Goal: Task Accomplishment & Management: Manage account settings

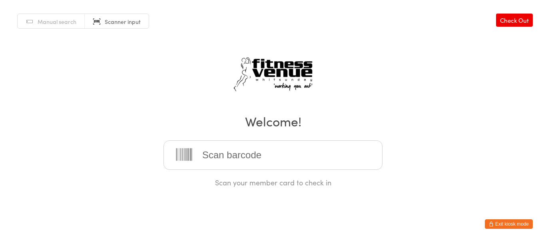
click at [523, 220] on button "Exit kiosk mode" at bounding box center [509, 225] width 48 height 10
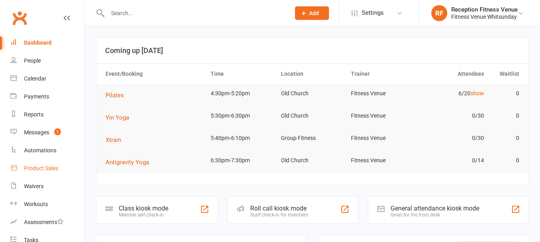
click at [56, 167] on div "Product Sales" at bounding box center [41, 168] width 34 height 6
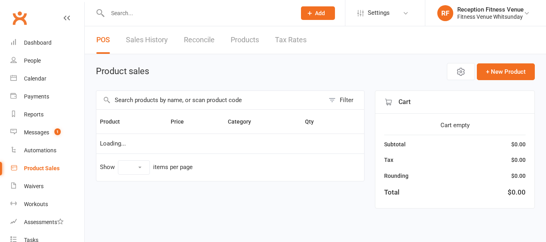
select select "100"
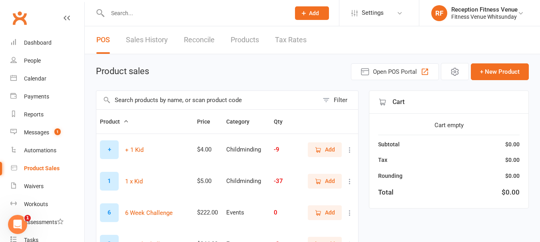
click at [119, 99] on input "text" at bounding box center [207, 100] width 222 height 18
type input "9415767013971"
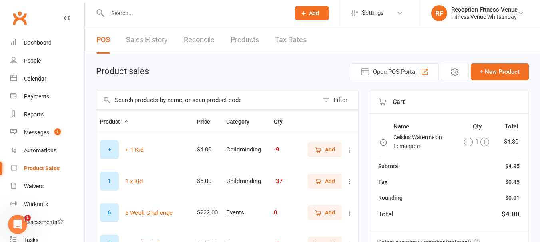
scroll to position [399, 0]
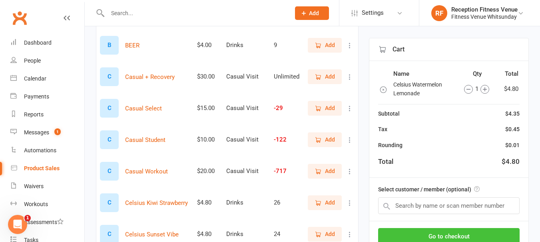
click at [470, 230] on button "Go to checkout" at bounding box center [448, 236] width 141 height 17
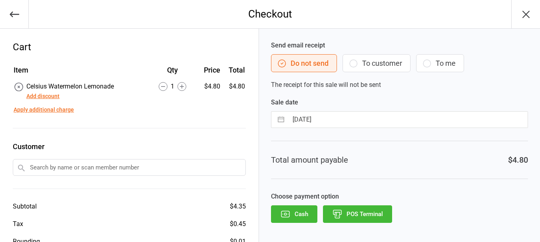
click at [364, 220] on button "POS Terminal" at bounding box center [357, 215] width 69 height 18
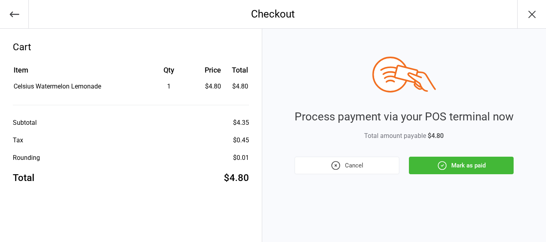
click at [424, 161] on button "Mark as paid" at bounding box center [461, 166] width 105 height 18
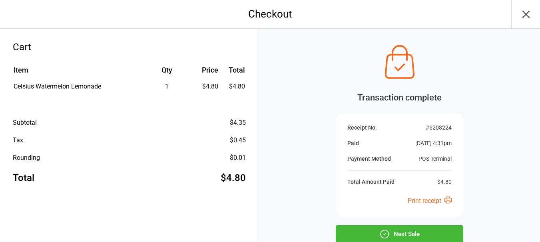
click at [427, 231] on button "Next Sale" at bounding box center [399, 235] width 127 height 18
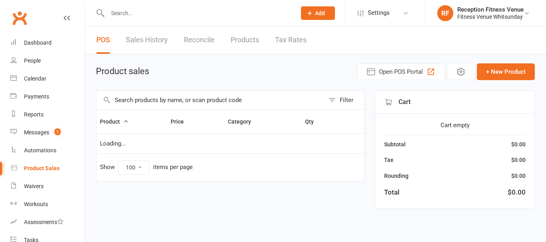
select select "100"
click at [44, 77] on div "Calendar" at bounding box center [35, 79] width 22 height 6
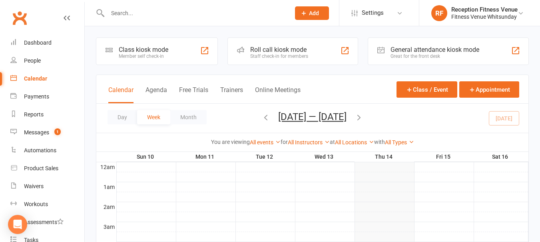
click at [408, 46] on div "General attendance kiosk mode Great for the front desk" at bounding box center [448, 52] width 161 height 28
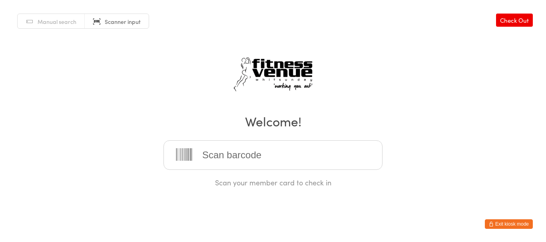
click at [514, 223] on button "Exit kiosk mode" at bounding box center [509, 225] width 48 height 10
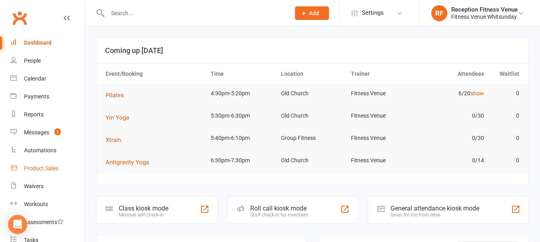
click at [51, 173] on link "Product Sales" at bounding box center [47, 169] width 74 height 18
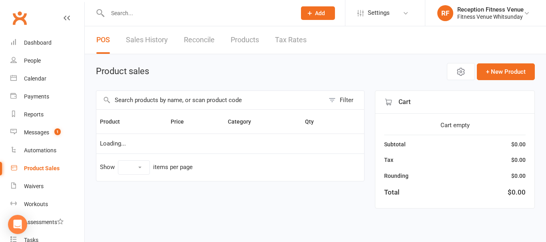
select select "100"
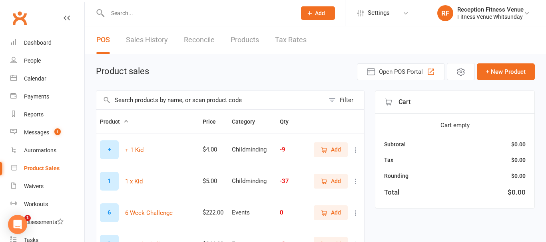
click at [148, 102] on input "text" at bounding box center [210, 100] width 228 height 18
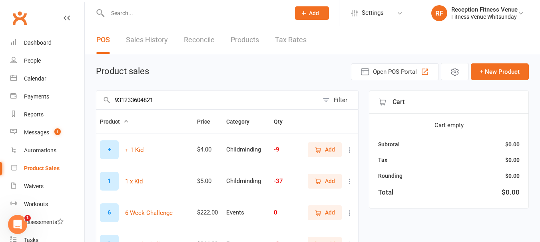
type input "9312336048214"
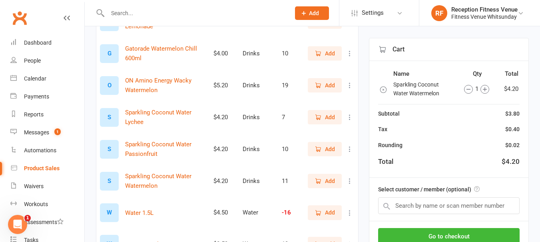
scroll to position [209, 0]
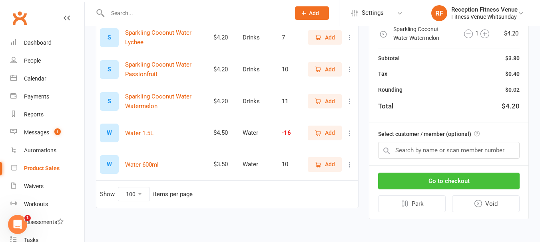
type input "water"
click at [454, 183] on button "Go to checkout" at bounding box center [448, 181] width 141 height 17
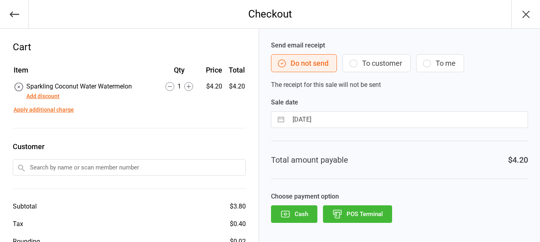
click at [361, 206] on button "POS Terminal" at bounding box center [357, 215] width 69 height 18
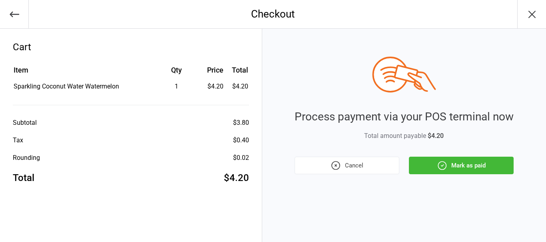
click at [453, 163] on button "Mark as paid" at bounding box center [461, 166] width 105 height 18
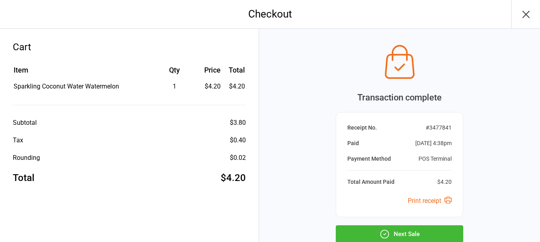
click at [415, 236] on button "Next Sale" at bounding box center [399, 235] width 127 height 18
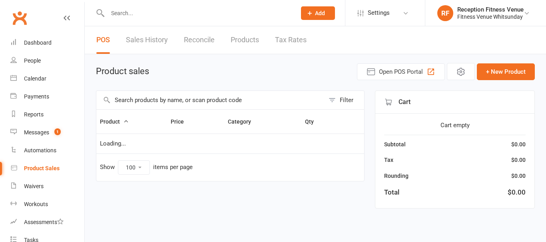
select select "100"
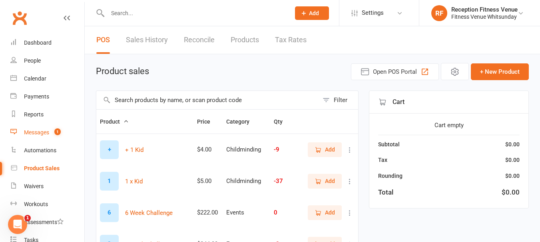
click at [55, 129] on span "1" at bounding box center [57, 132] width 6 height 7
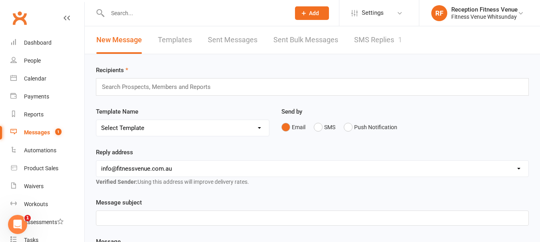
click at [374, 43] on link "SMS Replies 1" at bounding box center [378, 40] width 48 height 28
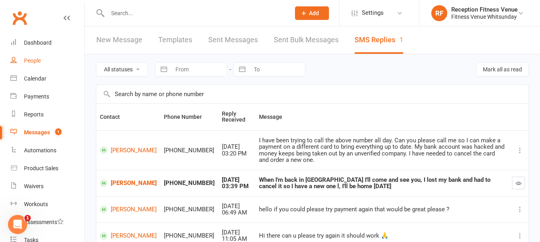
click at [35, 56] on link "People" at bounding box center [47, 61] width 74 height 18
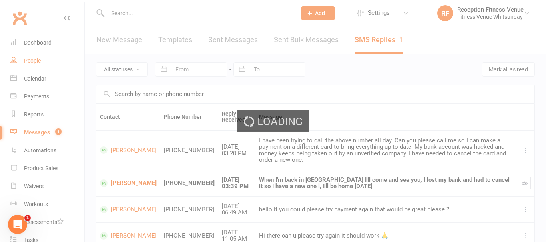
select select "100"
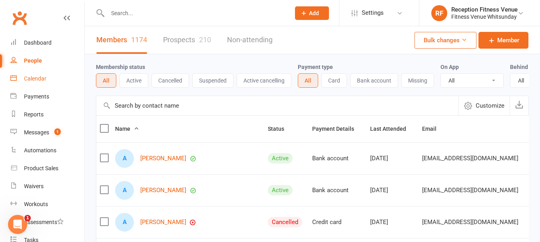
click at [38, 77] on div "Calendar" at bounding box center [35, 79] width 22 height 6
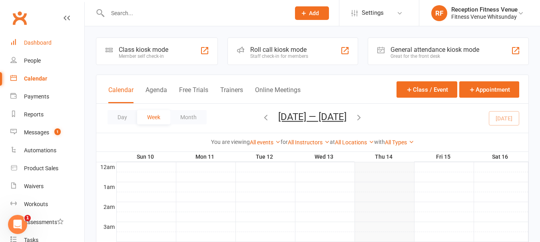
click at [30, 36] on link "Dashboard" at bounding box center [47, 43] width 74 height 18
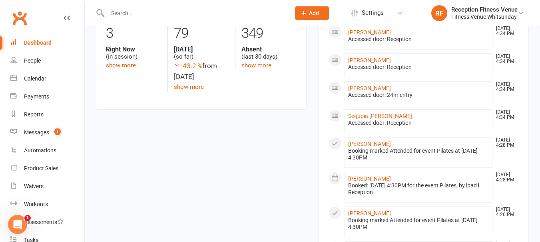
scroll to position [200, 0]
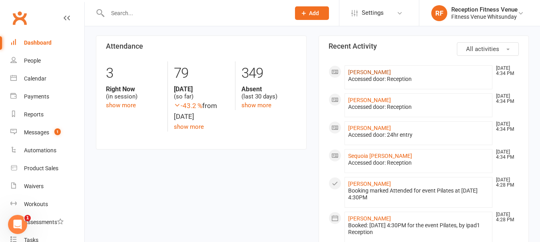
click at [357, 69] on link "[PERSON_NAME]" at bounding box center [369, 72] width 43 height 6
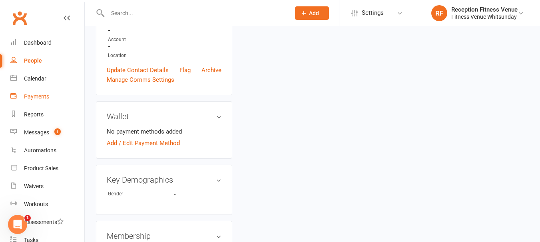
scroll to position [40, 0]
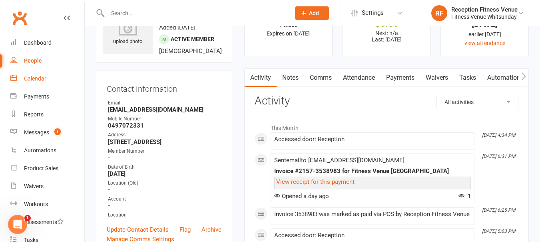
click at [41, 76] on div "Calendar" at bounding box center [35, 79] width 22 height 6
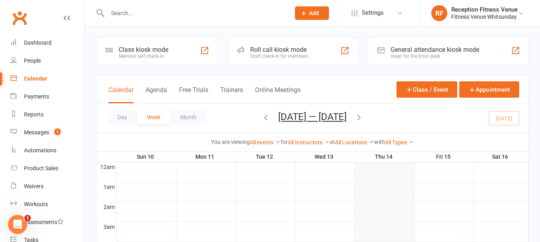
click at [402, 50] on div "General attendance kiosk mode" at bounding box center [434, 50] width 89 height 8
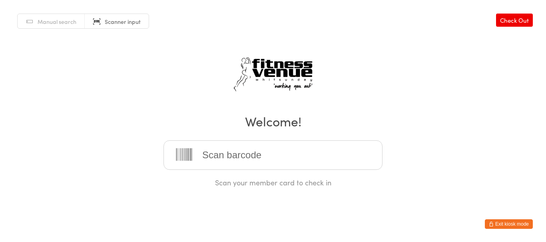
click at [506, 223] on button "Exit kiosk mode" at bounding box center [509, 225] width 48 height 10
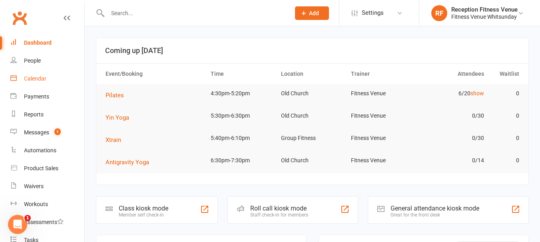
click at [43, 75] on link "Calendar" at bounding box center [47, 79] width 74 height 18
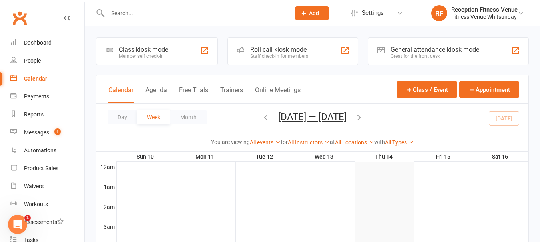
click at [389, 49] on div "General attendance kiosk mode Great for the front desk" at bounding box center [448, 52] width 161 height 28
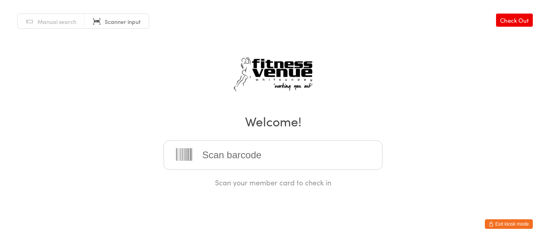
drag, startPoint x: 513, startPoint y: 226, endPoint x: 510, endPoint y: 240, distance: 14.3
click at [514, 226] on button "Exit kiosk mode" at bounding box center [509, 225] width 48 height 10
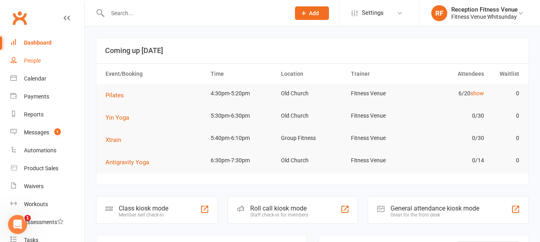
click at [40, 60] on div "People" at bounding box center [32, 61] width 17 height 6
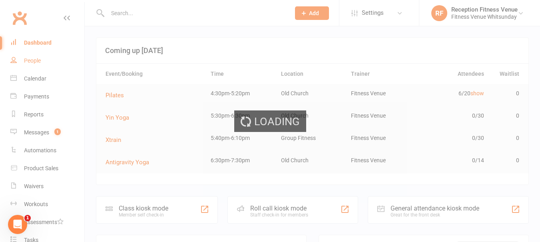
select select "100"
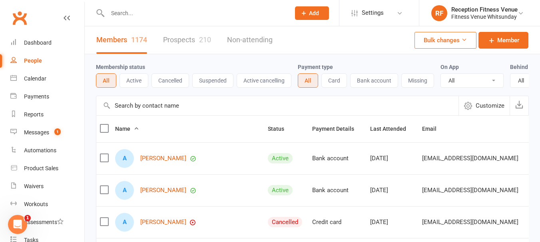
click at [132, 15] on input "text" at bounding box center [194, 13] width 179 height 11
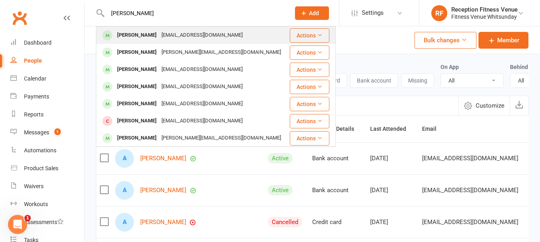
type input "mary"
click at [141, 28] on div "Mary Roberts mezza49@hotmail.com" at bounding box center [193, 35] width 192 height 16
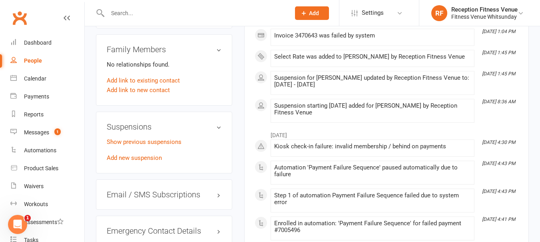
scroll to position [559, 0]
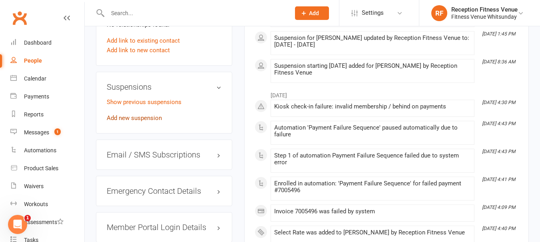
click at [125, 121] on link "Add new suspension" at bounding box center [134, 118] width 55 height 7
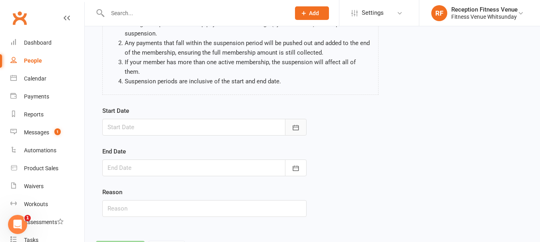
click at [297, 125] on icon "button" at bounding box center [296, 128] width 8 height 8
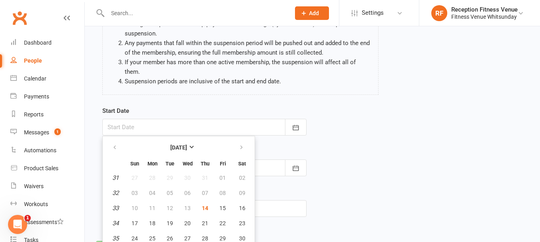
scroll to position [99, 0]
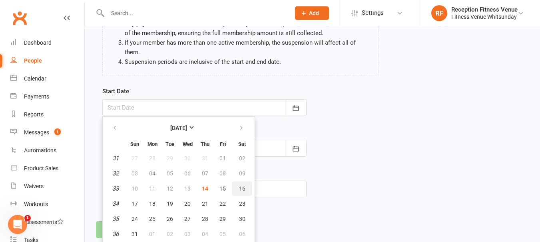
click at [242, 186] on span "16" at bounding box center [242, 189] width 6 height 6
type input "16 Aug 2025"
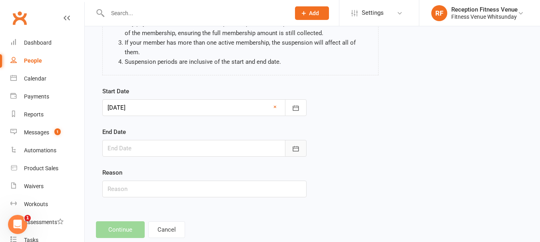
click at [292, 150] on icon "button" at bounding box center [296, 149] width 8 height 8
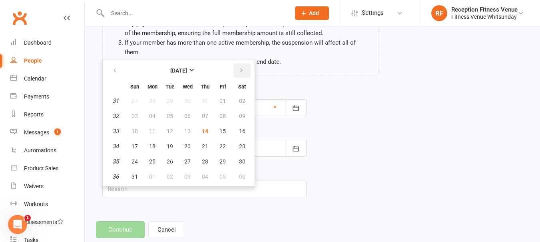
click at [242, 72] on icon "button" at bounding box center [241, 71] width 6 height 6
click at [153, 161] on span "29" at bounding box center [152, 162] width 6 height 6
type input "29 Sep 2025"
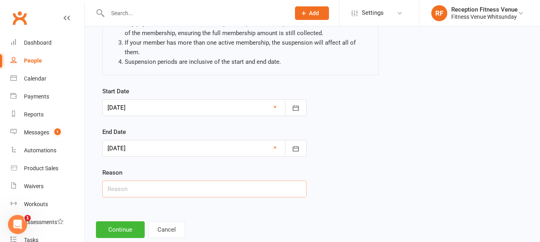
click at [151, 191] on input "text" at bounding box center [204, 189] width 204 height 17
type input "Holidays"
click at [121, 225] on button "Continue" at bounding box center [120, 230] width 49 height 17
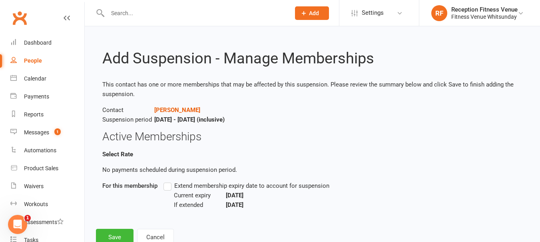
scroll to position [26, 0]
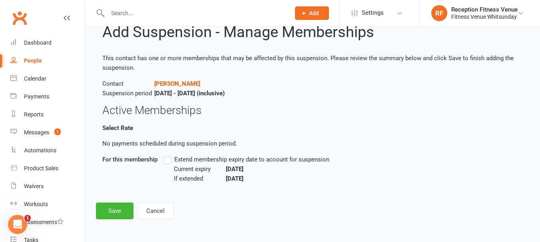
click at [167, 157] on label "Extend membership expiry date to account for suspension" at bounding box center [246, 160] width 166 height 10
click at [167, 155] on input "Extend membership expiry date to account for suspension" at bounding box center [165, 155] width 5 height 0
click at [120, 208] on button "Save" at bounding box center [115, 211] width 38 height 17
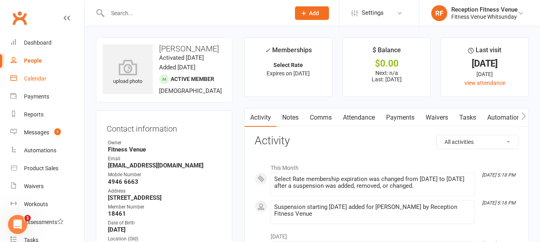
click at [47, 76] on link "Calendar" at bounding box center [47, 79] width 74 height 18
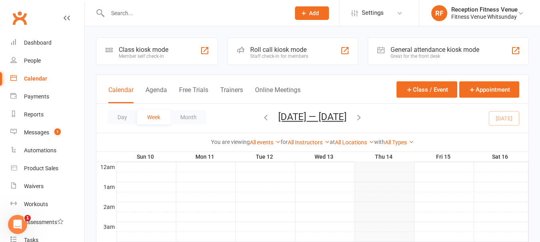
click at [410, 47] on div "General attendance kiosk mode" at bounding box center [434, 50] width 89 height 8
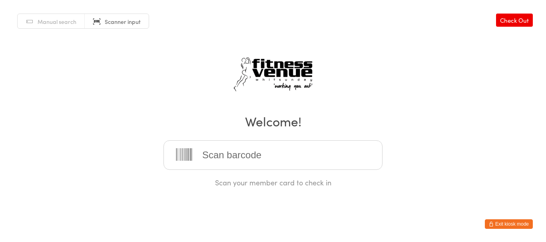
click at [523, 220] on button "Exit kiosk mode" at bounding box center [509, 225] width 48 height 10
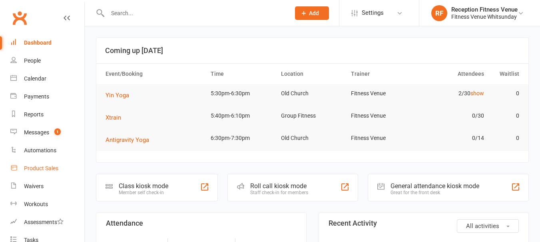
click at [50, 165] on link "Product Sales" at bounding box center [47, 169] width 74 height 18
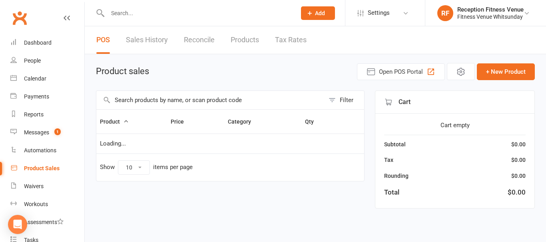
select select "100"
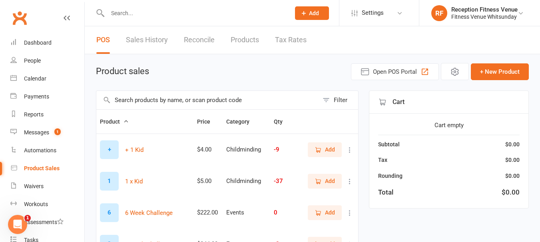
click at [162, 99] on input "text" at bounding box center [207, 100] width 222 height 18
type input "748927060607"
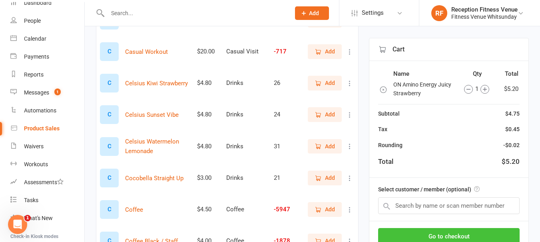
scroll to position [559, 0]
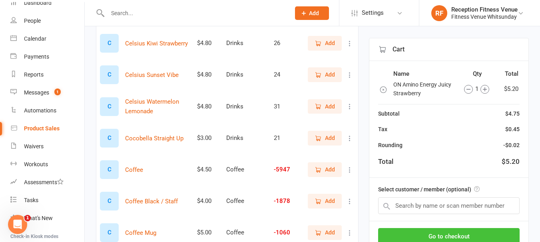
click at [488, 233] on button "Go to checkout" at bounding box center [448, 236] width 141 height 17
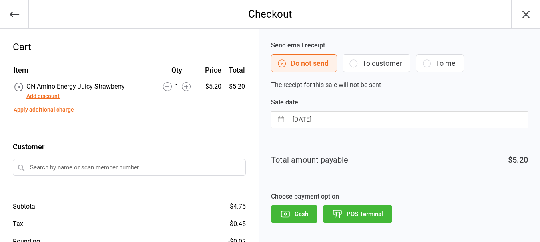
click at [347, 215] on button "POS Terminal" at bounding box center [357, 215] width 69 height 18
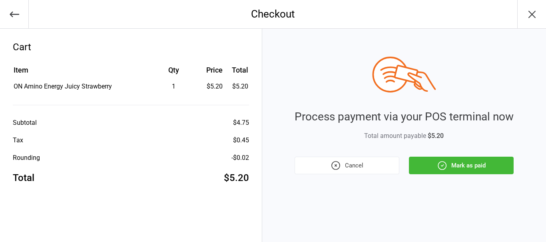
click at [462, 169] on button "Mark as paid" at bounding box center [461, 166] width 105 height 18
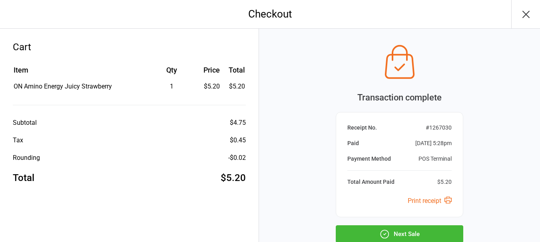
click at [417, 234] on button "Next Sale" at bounding box center [399, 235] width 127 height 18
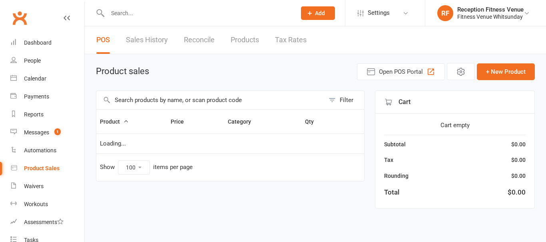
select select "100"
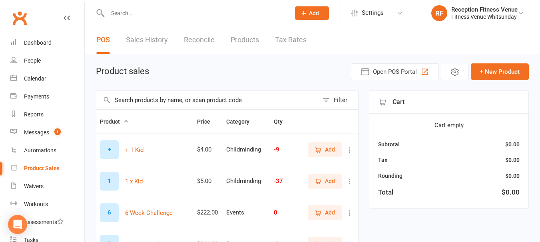
click at [234, 102] on input "text" at bounding box center [207, 100] width 222 height 18
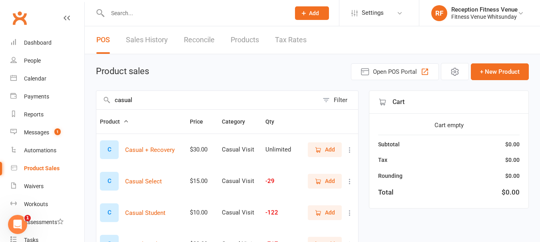
scroll to position [80, 0]
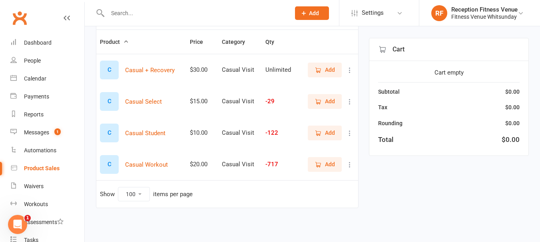
type input "casual"
click at [330, 161] on span "Add" at bounding box center [330, 164] width 10 height 9
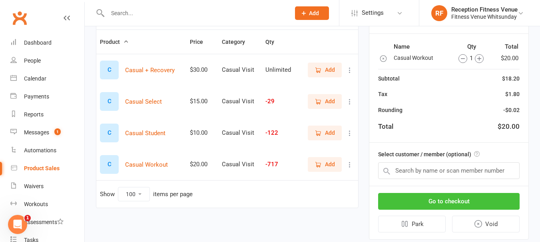
click at [395, 199] on button "Go to checkout" at bounding box center [448, 201] width 141 height 17
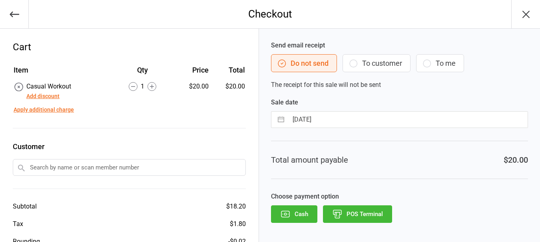
click at [367, 215] on button "POS Terminal" at bounding box center [357, 215] width 69 height 18
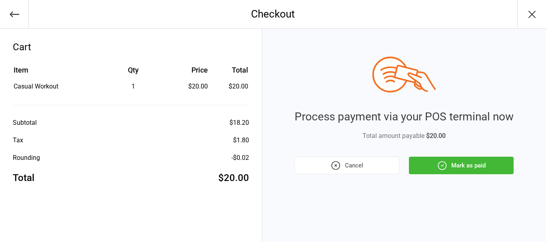
click at [409, 168] on button "Mark as paid" at bounding box center [461, 166] width 105 height 18
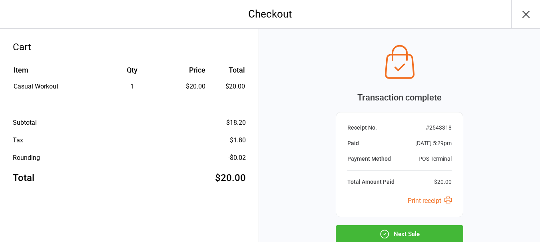
click at [403, 235] on button "Next Sale" at bounding box center [399, 235] width 127 height 18
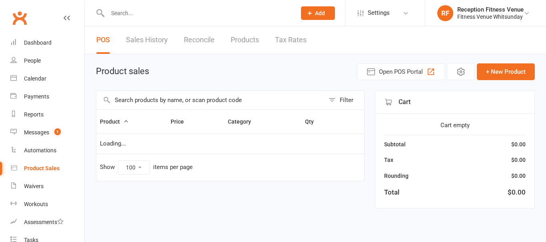
select select "100"
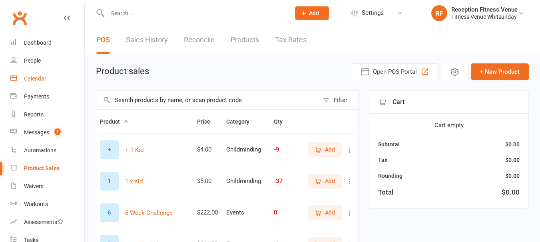
click at [34, 75] on link "Calendar" at bounding box center [47, 79] width 74 height 18
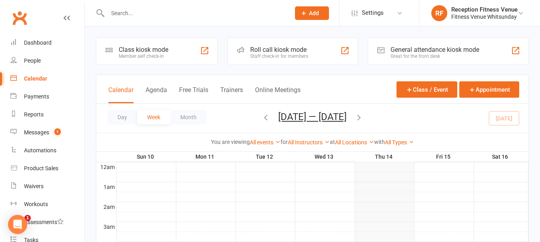
click at [403, 51] on div "General attendance kiosk mode" at bounding box center [434, 50] width 89 height 8
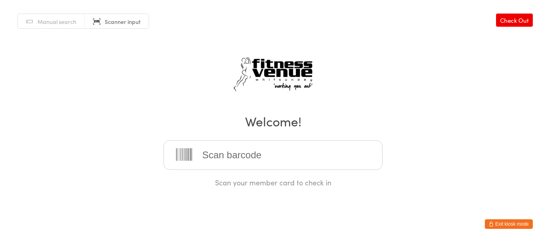
click at [517, 223] on button "Exit kiosk mode" at bounding box center [509, 225] width 48 height 10
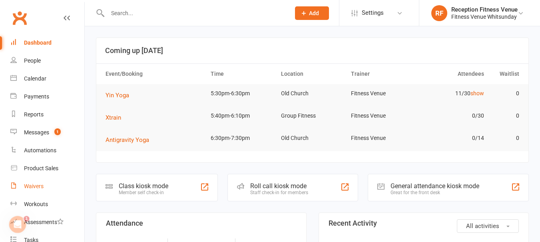
click at [39, 181] on link "Waivers" at bounding box center [47, 187] width 74 height 18
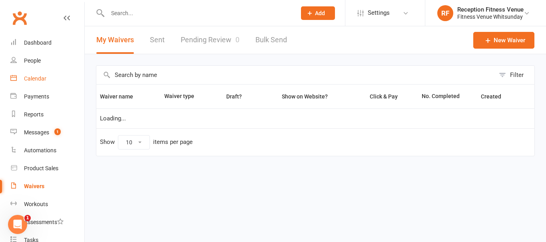
select select "50"
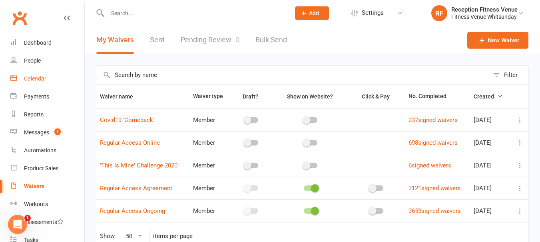
click at [38, 79] on div "Calendar" at bounding box center [35, 79] width 22 height 6
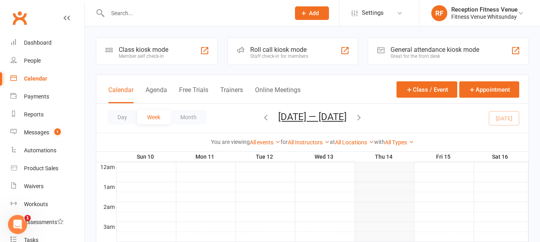
click at [422, 54] on div "Great for the front desk" at bounding box center [434, 57] width 89 height 6
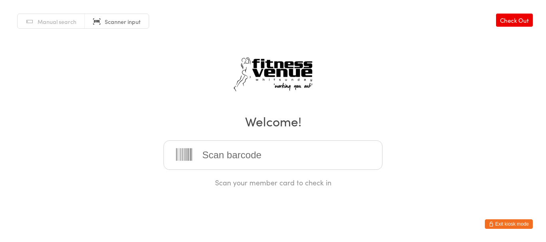
click at [505, 223] on button "Exit kiosk mode" at bounding box center [509, 225] width 48 height 10
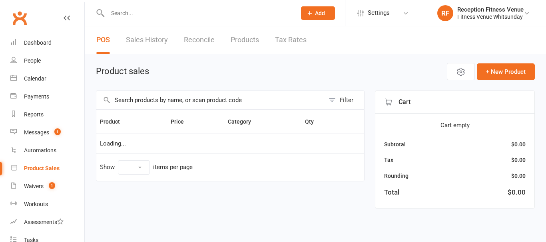
select select "100"
click at [177, 105] on input "text" at bounding box center [210, 100] width 228 height 18
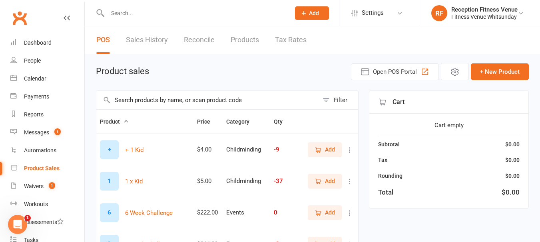
scroll to position [124, 0]
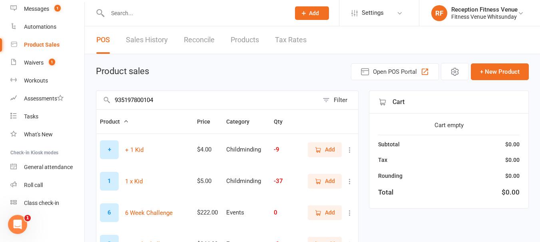
type input "9351978001041"
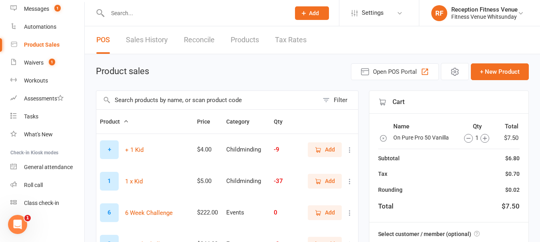
scroll to position [399, 0]
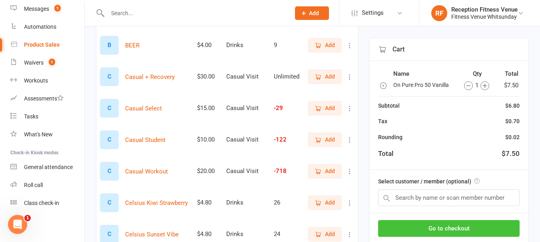
click at [495, 222] on button "Go to checkout" at bounding box center [448, 229] width 141 height 17
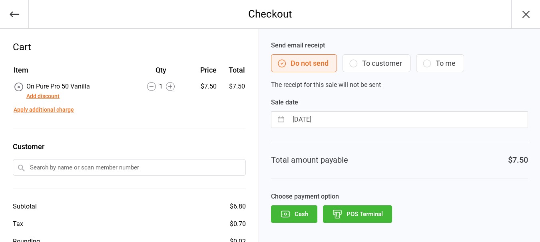
click at [368, 208] on button "POS Terminal" at bounding box center [357, 215] width 69 height 18
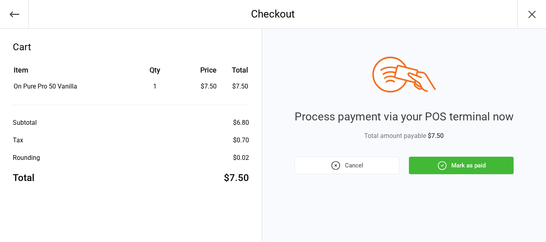
click at [437, 170] on icon "button" at bounding box center [442, 166] width 10 height 10
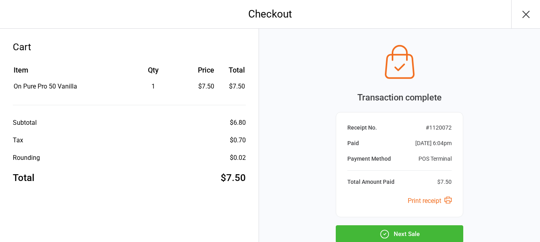
click at [441, 237] on button "Next Sale" at bounding box center [399, 235] width 127 height 18
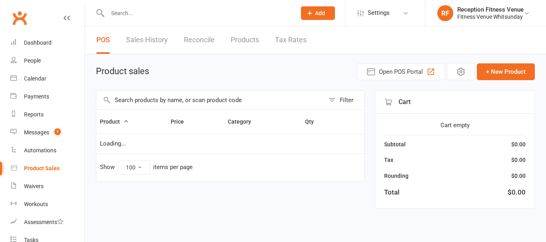
select select "100"
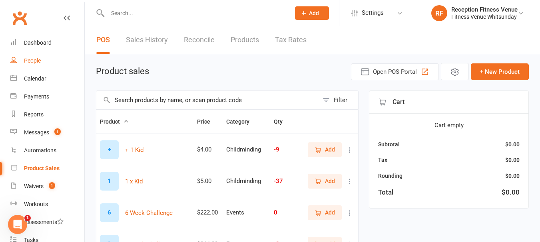
click at [39, 58] on div "People" at bounding box center [32, 61] width 17 height 6
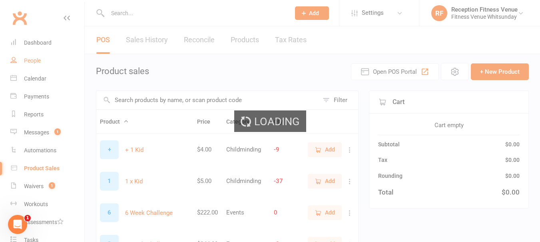
select select "100"
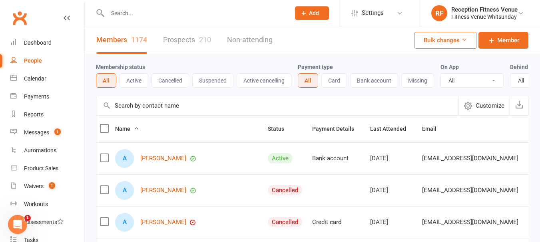
click at [134, 16] on input "text" at bounding box center [194, 13] width 179 height 11
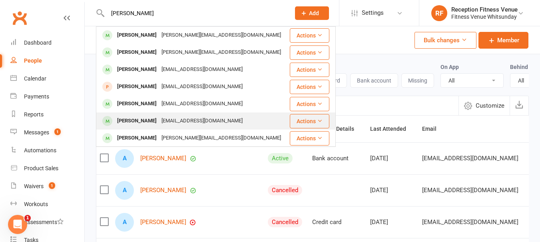
type input "cole"
click at [143, 122] on div "Wesley Cole" at bounding box center [137, 121] width 44 height 12
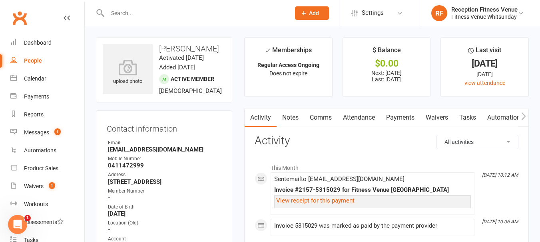
click at [29, 63] on div "People" at bounding box center [33, 61] width 18 height 6
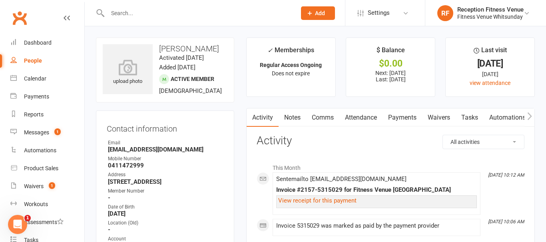
select select "100"
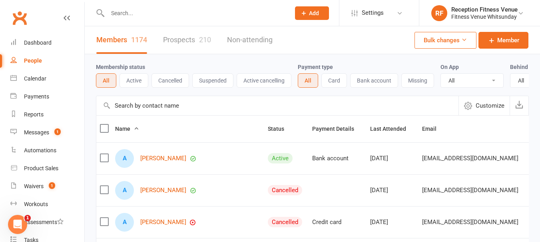
click at [133, 10] on input "text" at bounding box center [194, 13] width 179 height 11
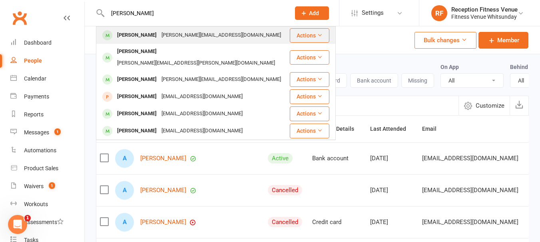
type input "brad"
click at [137, 34] on div "Shane Bradley" at bounding box center [137, 36] width 44 height 12
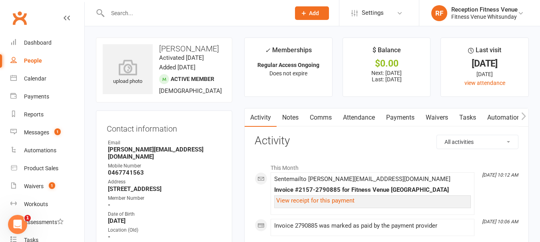
click at [399, 117] on link "Payments" at bounding box center [400, 118] width 40 height 18
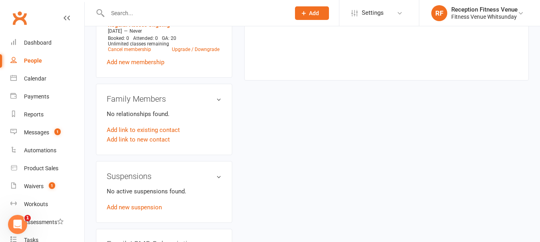
scroll to position [399, 0]
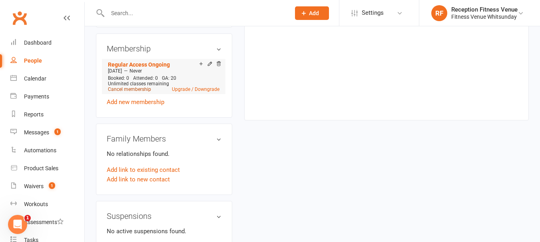
click at [140, 92] on link "Cancel membership" at bounding box center [129, 90] width 43 height 6
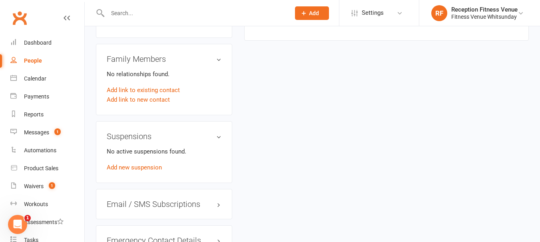
scroll to position [399, 0]
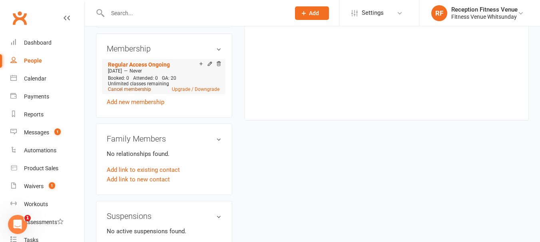
click at [141, 92] on link "Cancel membership" at bounding box center [129, 90] width 43 height 6
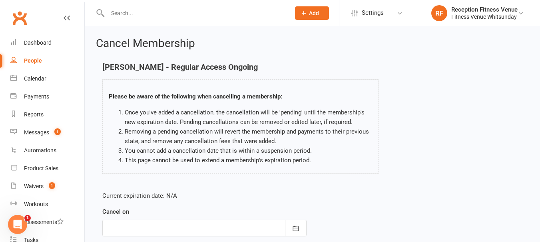
scroll to position [40, 0]
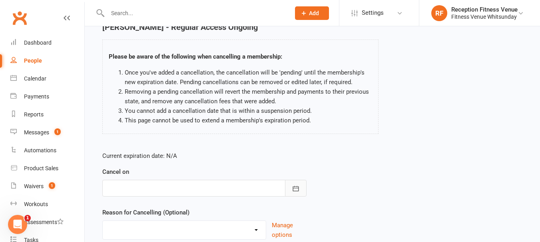
click at [298, 187] on icon "button" at bounding box center [295, 188] width 6 height 5
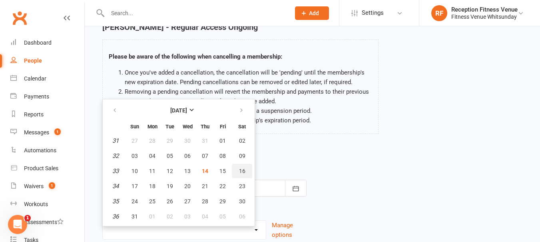
click at [240, 168] on span "16" at bounding box center [242, 171] width 6 height 6
type input "16 Aug 2025"
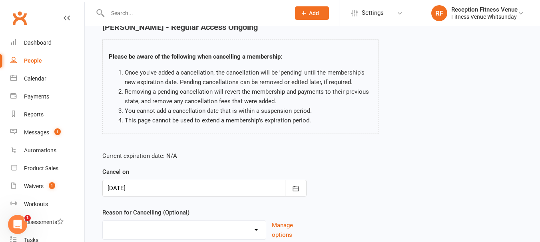
scroll to position [103, 0]
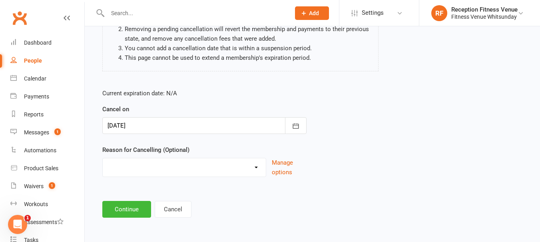
click at [252, 166] on select "Email request Excessive defaults Holiday Injury Leaving town Other reason" at bounding box center [184, 167] width 163 height 16
select select "5"
click at [103, 159] on select "Email request Excessive defaults Holiday Injury Leaving town Other reason" at bounding box center [184, 167] width 163 height 16
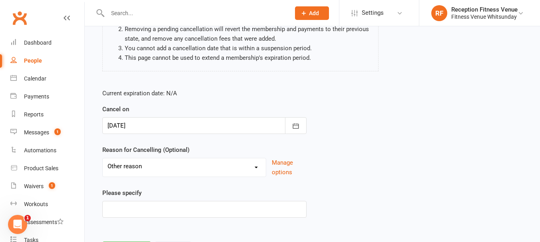
scroll to position [143, 0]
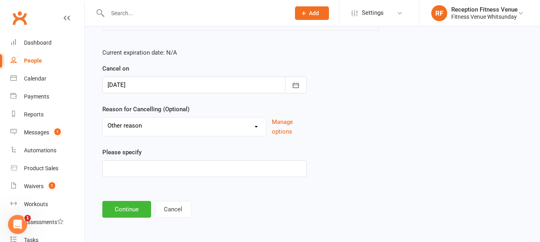
click at [136, 198] on main "Shane Bradley - Regular Access Ongoing Please be aware of the following when ca…" at bounding box center [312, 68] width 433 height 299
click at [129, 207] on button "Continue" at bounding box center [126, 209] width 49 height 17
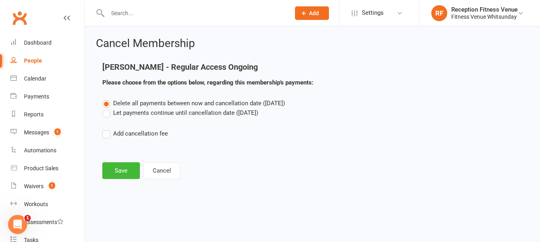
scroll to position [0, 0]
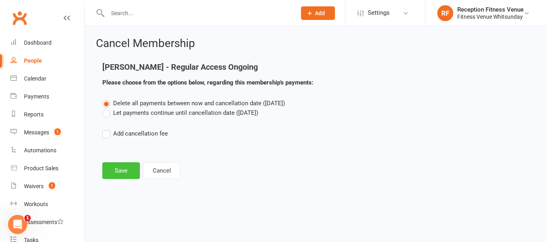
click at [124, 167] on button "Save" at bounding box center [121, 171] width 38 height 17
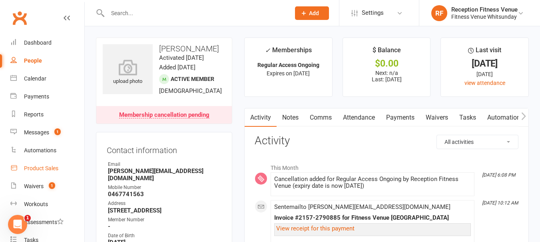
click at [49, 165] on div "Product Sales" at bounding box center [41, 168] width 34 height 6
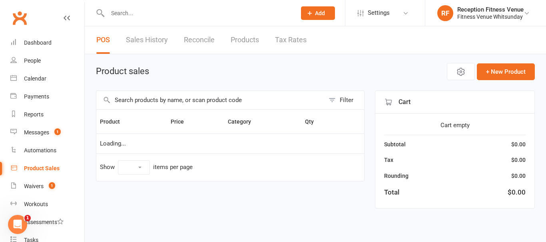
select select "100"
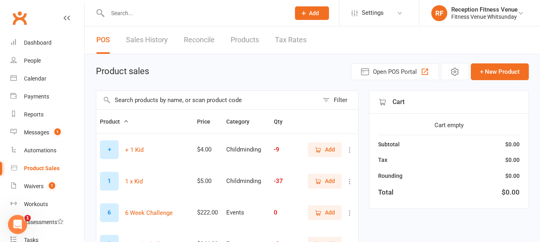
click at [191, 102] on input "text" at bounding box center [207, 100] width 222 height 18
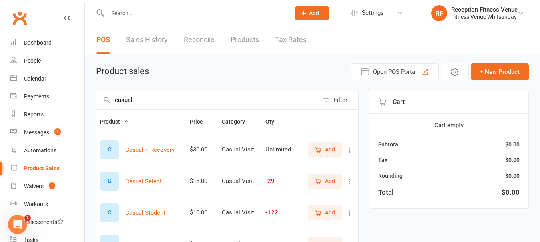
type input "casual"
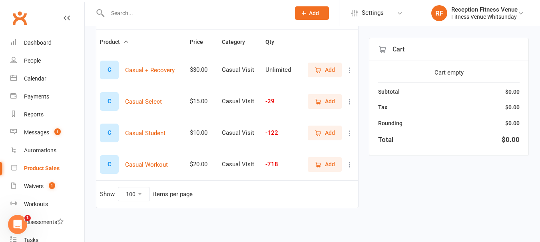
click at [333, 164] on span "Add" at bounding box center [330, 164] width 10 height 9
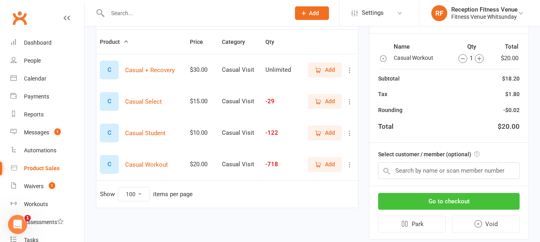
click at [474, 199] on button "Go to checkout" at bounding box center [448, 201] width 141 height 17
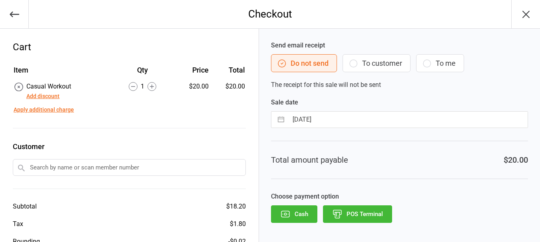
click at [367, 217] on button "POS Terminal" at bounding box center [357, 215] width 69 height 18
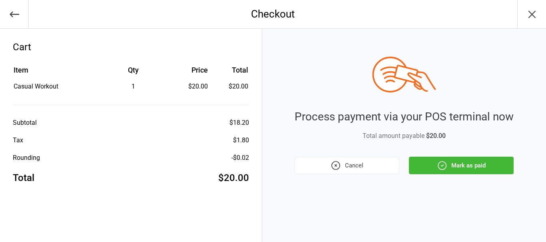
click at [435, 169] on button "Mark as paid" at bounding box center [461, 166] width 105 height 18
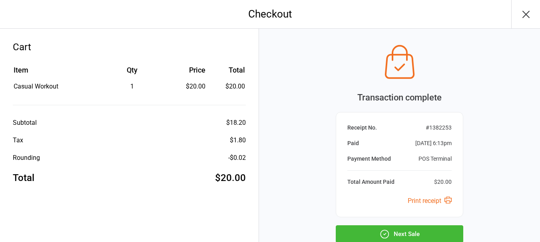
click at [438, 233] on button "Next Sale" at bounding box center [399, 235] width 127 height 18
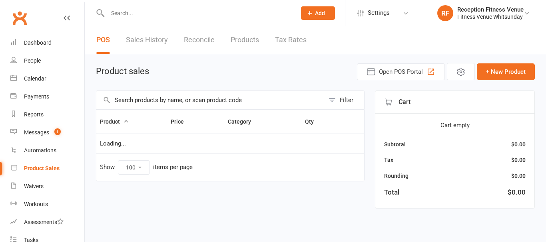
select select "100"
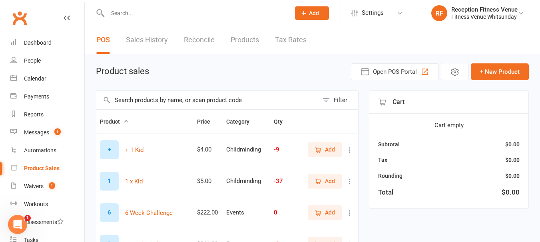
click at [161, 100] on input "text" at bounding box center [207, 100] width 222 height 18
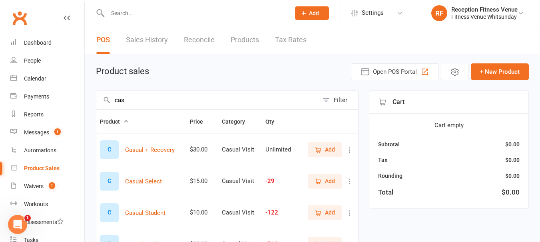
scroll to position [80, 0]
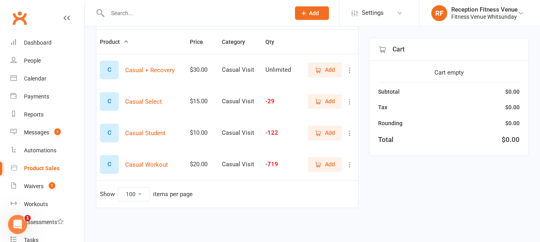
type input "cas"
click at [328, 165] on span "Add" at bounding box center [330, 164] width 10 height 9
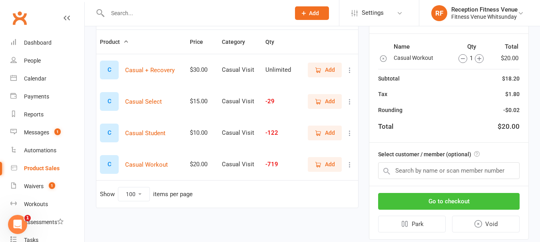
click at [501, 195] on button "Go to checkout" at bounding box center [448, 201] width 141 height 17
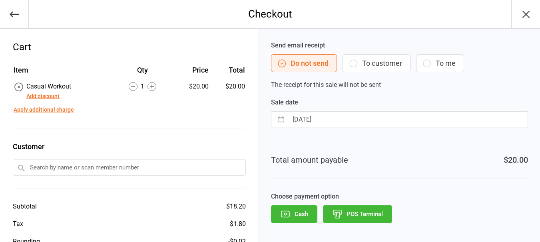
click at [300, 210] on button "Cash" at bounding box center [294, 215] width 46 height 18
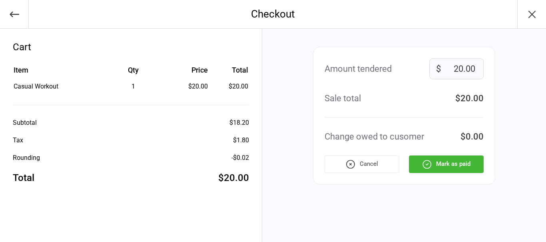
click at [462, 162] on button "Mark as paid" at bounding box center [446, 165] width 75 height 18
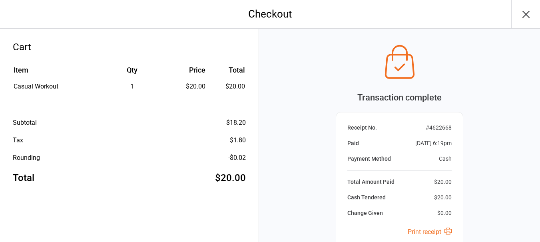
scroll to position [84, 0]
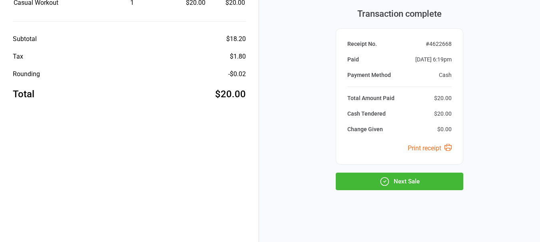
click at [419, 179] on button "Next Sale" at bounding box center [399, 182] width 127 height 18
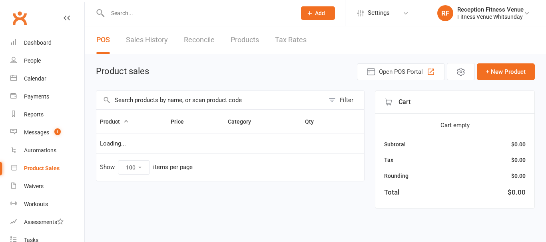
select select "100"
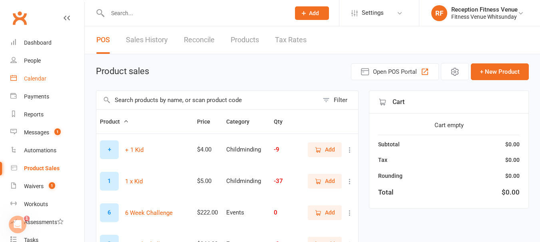
click at [45, 77] on div "Calendar" at bounding box center [35, 79] width 22 height 6
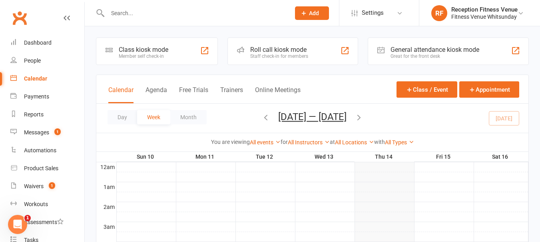
click at [389, 54] on div "General attendance kiosk mode Great for the front desk" at bounding box center [448, 52] width 161 height 28
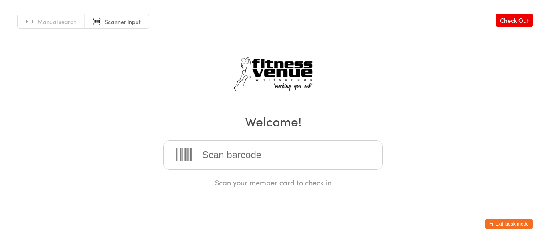
click at [513, 219] on html "You have now entered Kiosk Mode. Members will be able to check themselves in us…" at bounding box center [273, 121] width 546 height 242
click at [513, 222] on button "Exit kiosk mode" at bounding box center [509, 225] width 48 height 10
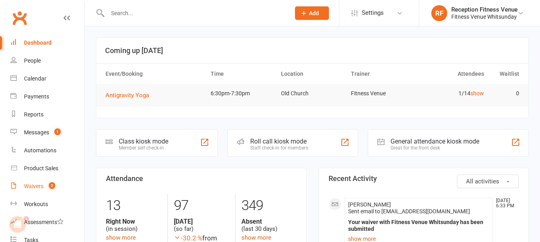
click at [37, 187] on div "Waivers" at bounding box center [34, 186] width 20 height 6
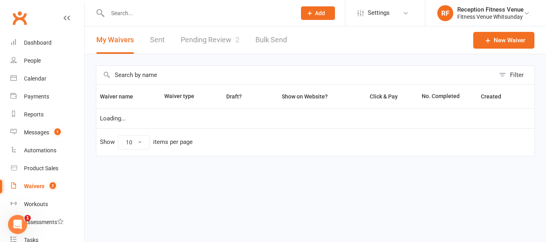
select select "50"
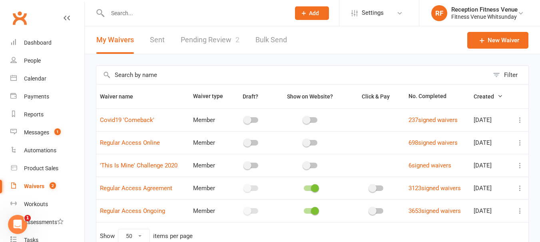
click at [202, 38] on link "Pending Review 2" at bounding box center [210, 40] width 59 height 28
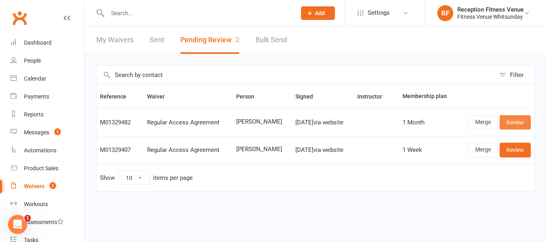
click at [519, 121] on link "Review" at bounding box center [514, 122] width 31 height 14
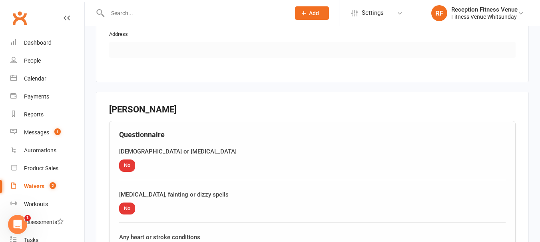
scroll to position [1009, 0]
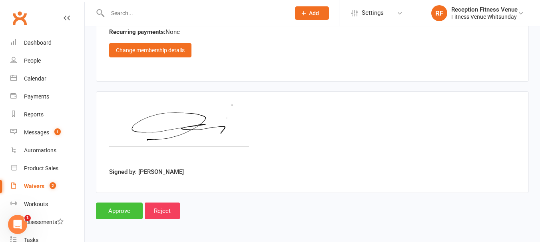
click at [121, 214] on input "Approve" at bounding box center [119, 211] width 47 height 17
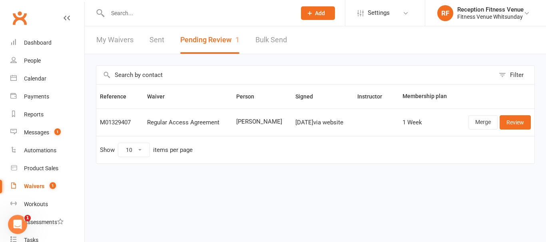
click at [159, 41] on link "Sent" at bounding box center [156, 40] width 15 height 28
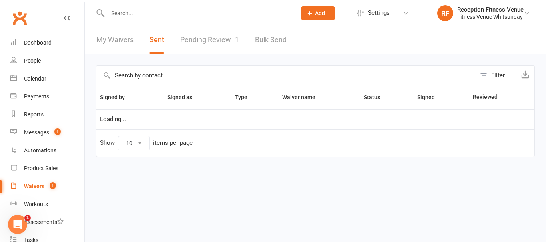
select select "100"
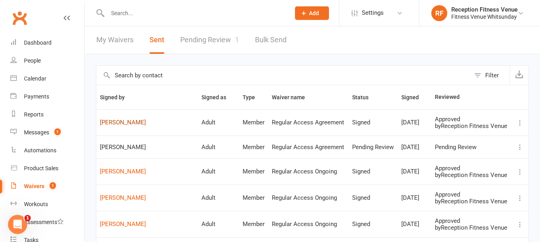
click at [140, 121] on link "Francisco Borsatti" at bounding box center [147, 122] width 94 height 7
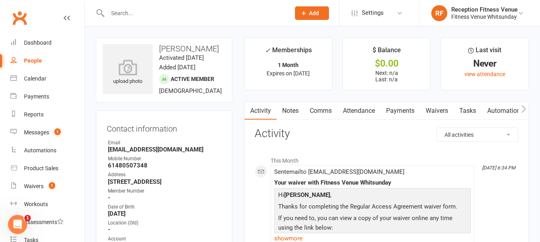
click at [521, 112] on icon "button" at bounding box center [523, 109] width 5 height 8
drag, startPoint x: 459, startPoint y: 112, endPoint x: 455, endPoint y: 121, distance: 9.7
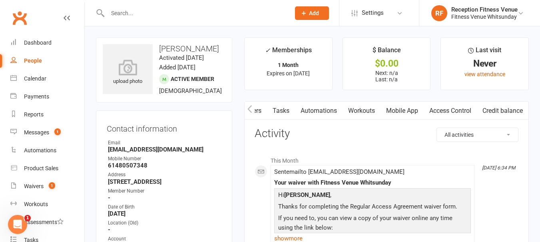
click at [460, 111] on link "Access Control" at bounding box center [449, 111] width 53 height 18
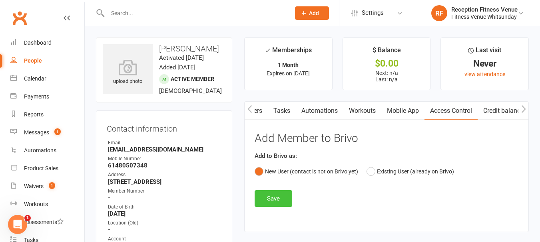
click at [274, 201] on button "Save" at bounding box center [273, 199] width 38 height 17
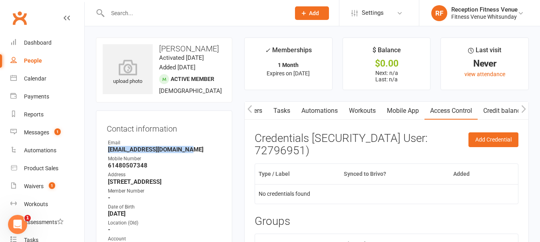
drag, startPoint x: 190, startPoint y: 161, endPoint x: 101, endPoint y: 157, distance: 88.8
click at [101, 157] on div "Contact information Owner Email panchi.borsatti@gmail.com Mobile Number 6148050…" at bounding box center [164, 203] width 136 height 185
copy strong "panchi.borsatti@gmail.com"
click at [50, 164] on link "Product Sales" at bounding box center [47, 169] width 74 height 18
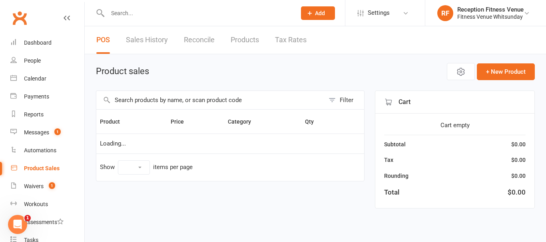
select select "100"
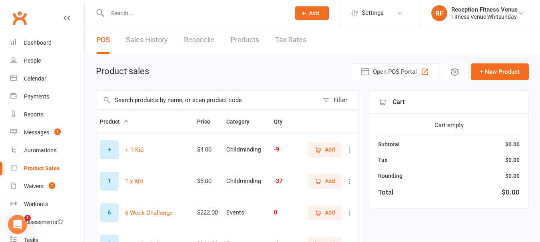
click at [142, 108] on input "text" at bounding box center [207, 100] width 222 height 18
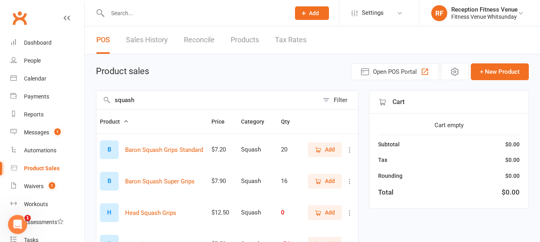
scroll to position [143, 0]
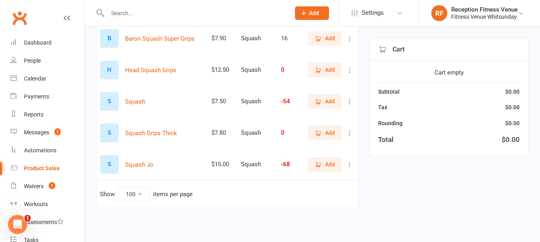
type input "squash"
click at [326, 163] on span "Add" at bounding box center [330, 164] width 10 height 9
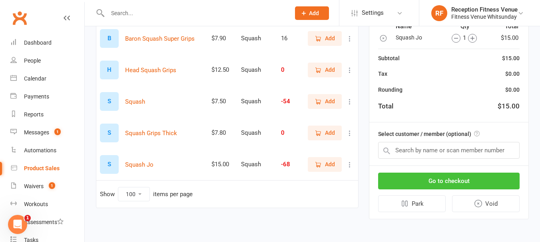
click at [474, 178] on button "Go to checkout" at bounding box center [448, 181] width 141 height 17
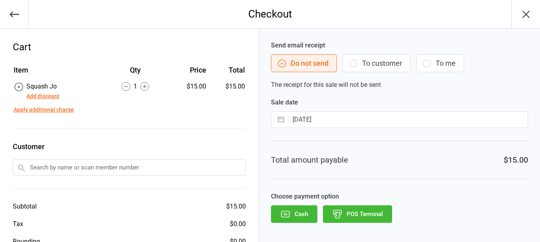
click at [380, 213] on button "POS Terminal" at bounding box center [357, 215] width 69 height 18
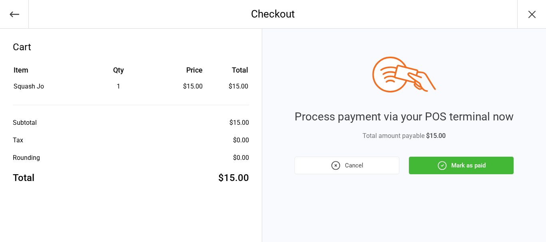
click at [467, 167] on button "Mark as paid" at bounding box center [461, 166] width 105 height 18
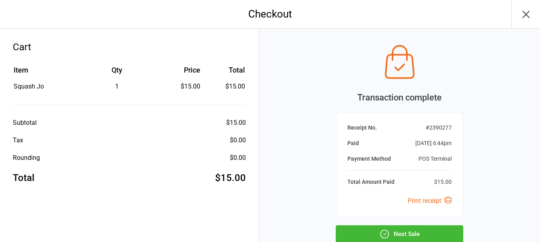
click at [369, 229] on button "Next Sale" at bounding box center [399, 235] width 127 height 18
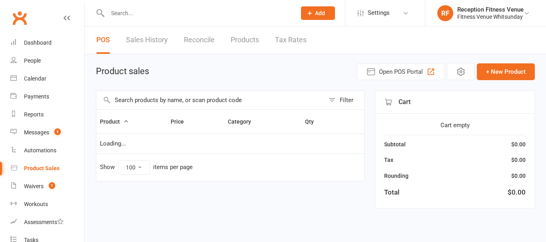
select select "100"
click at [152, 105] on input "text" at bounding box center [210, 100] width 228 height 18
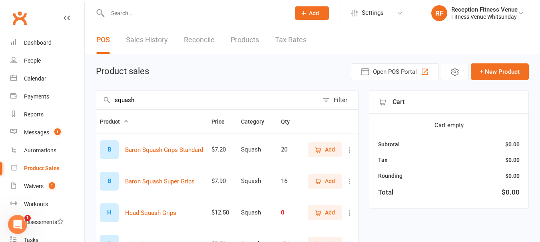
scroll to position [143, 0]
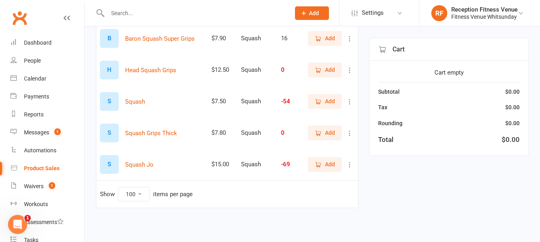
type input "squash"
click at [319, 162] on icon "button" at bounding box center [317, 164] width 7 height 7
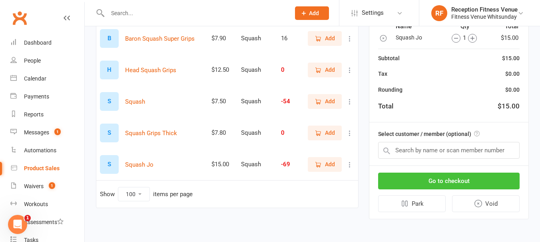
click at [475, 175] on button "Go to checkout" at bounding box center [448, 181] width 141 height 17
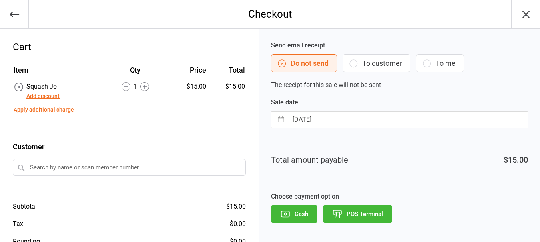
click at [288, 215] on icon "button" at bounding box center [285, 214] width 10 height 10
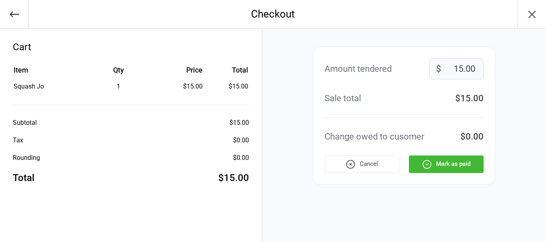
drag, startPoint x: 466, startPoint y: 160, endPoint x: 470, endPoint y: 159, distance: 4.2
click at [469, 159] on button "Mark as paid" at bounding box center [446, 165] width 75 height 18
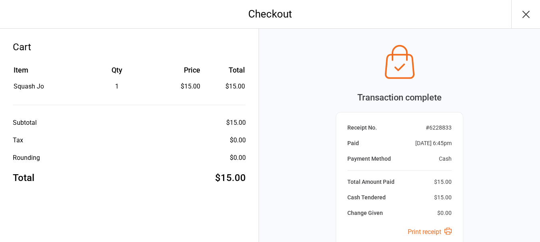
scroll to position [84, 0]
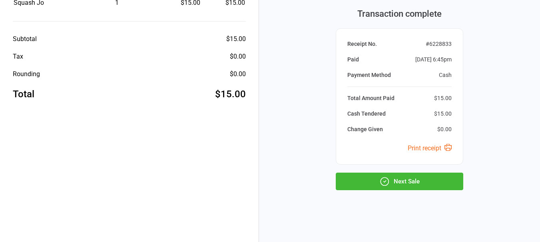
click at [446, 181] on button "Next Sale" at bounding box center [399, 182] width 127 height 18
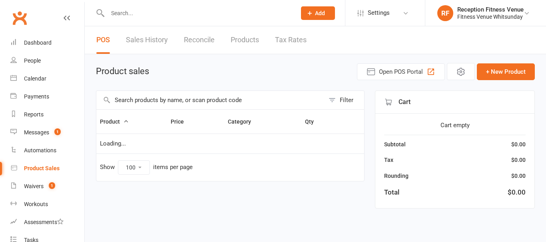
select select "100"
click at [29, 79] on div "Calendar" at bounding box center [35, 79] width 22 height 6
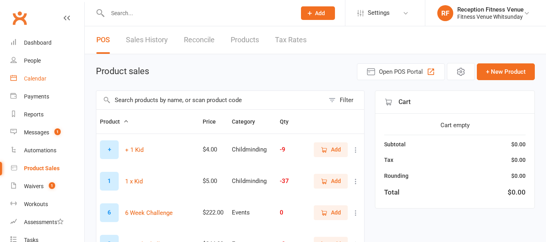
click at [42, 79] on div "Calendar" at bounding box center [35, 79] width 22 height 6
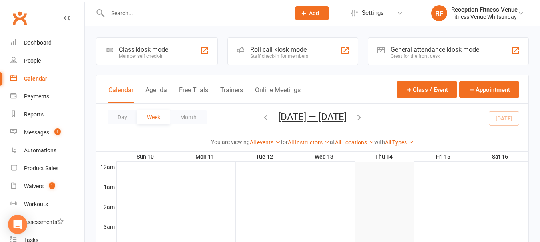
click at [421, 54] on div "Great for the front desk" at bounding box center [434, 57] width 89 height 6
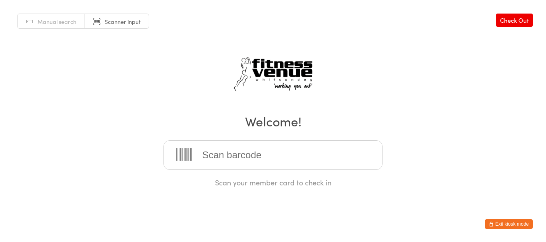
click at [503, 223] on button "Exit kiosk mode" at bounding box center [509, 225] width 48 height 10
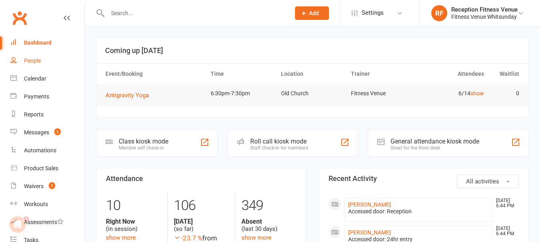
click at [36, 58] on div "People" at bounding box center [32, 61] width 17 height 6
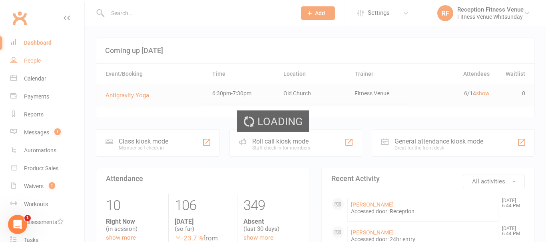
select select "100"
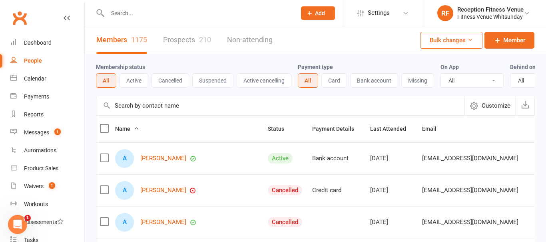
click at [128, 17] on input "text" at bounding box center [197, 13] width 185 height 11
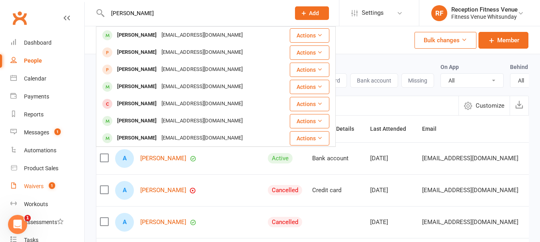
type input "fran"
click at [48, 183] on link "Waivers 1" at bounding box center [47, 187] width 74 height 18
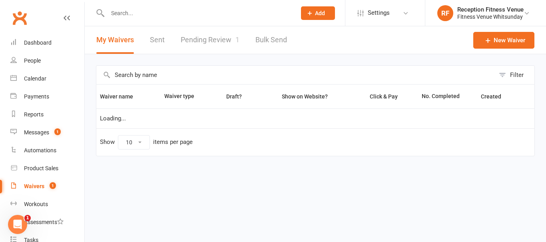
select select "50"
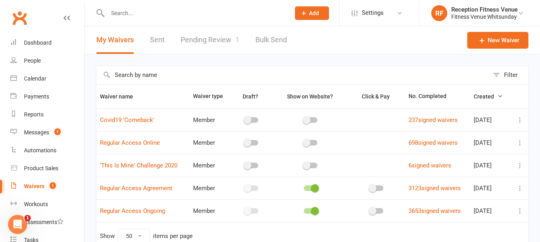
click at [152, 35] on link "Sent" at bounding box center [157, 40] width 15 height 28
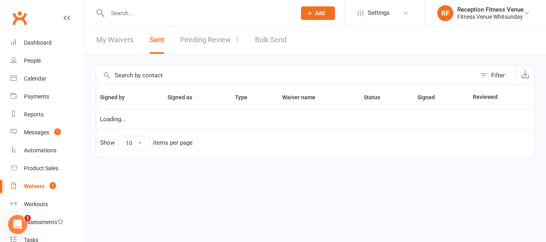
select select "100"
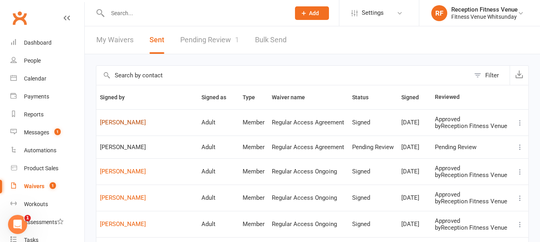
click at [123, 125] on link "Francisco Borsatti" at bounding box center [147, 122] width 94 height 7
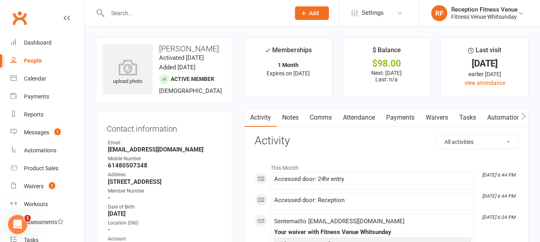
scroll to position [80, 0]
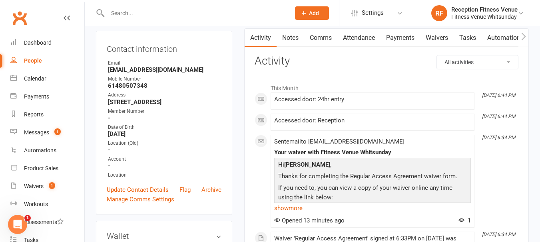
drag, startPoint x: 152, startPoint y: 152, endPoint x: 105, endPoint y: 150, distance: 46.8
click at [102, 151] on div "Contact information Owner Email panchi.borsatti@gmail.com Mobile Number 6148050…" at bounding box center [164, 123] width 136 height 185
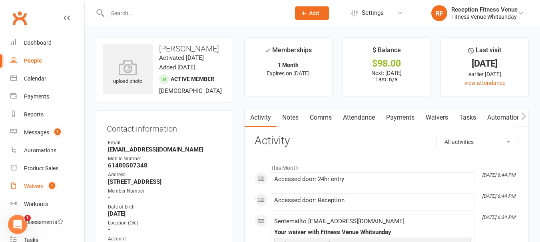
click at [43, 182] on link "Waivers 1" at bounding box center [47, 187] width 74 height 18
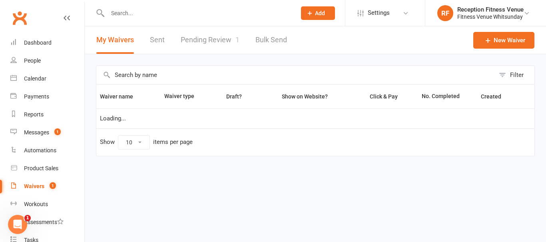
select select "50"
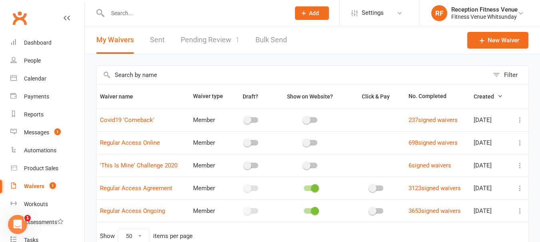
click at [227, 38] on link "Pending Review 1" at bounding box center [210, 40] width 59 height 28
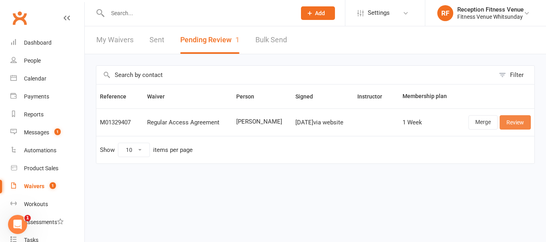
click at [518, 121] on link "Review" at bounding box center [514, 122] width 31 height 14
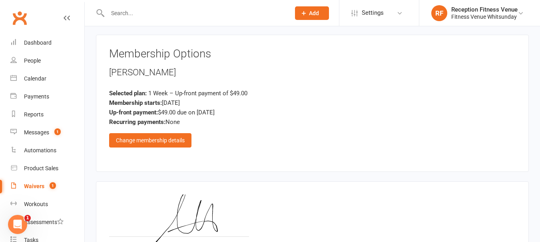
scroll to position [1009, 0]
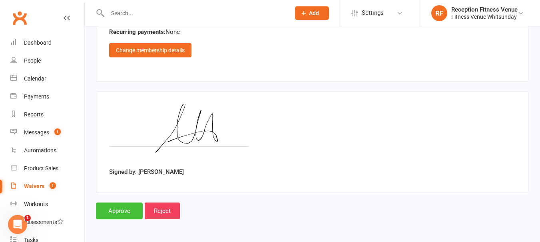
click at [121, 213] on input "Approve" at bounding box center [119, 211] width 47 height 17
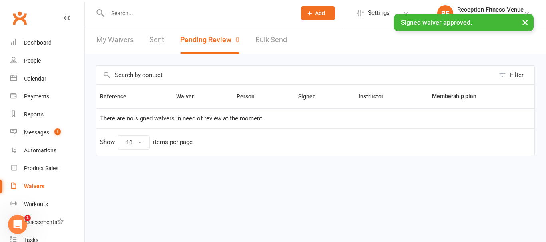
click at [162, 40] on link "Sent" at bounding box center [156, 40] width 15 height 28
select select "100"
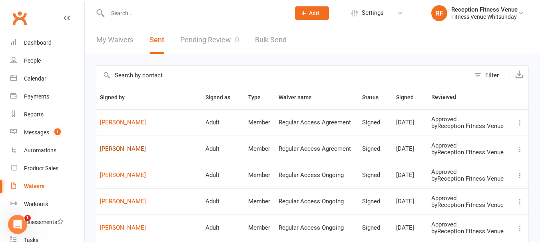
click at [120, 146] on link "Carla Nardi" at bounding box center [149, 149] width 98 height 7
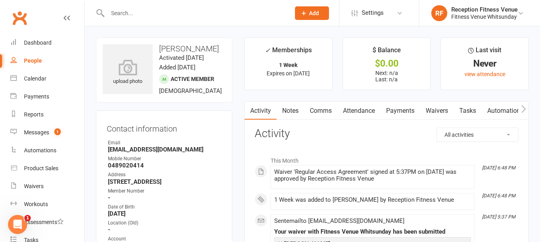
click at [389, 105] on link "Payments" at bounding box center [400, 111] width 40 height 18
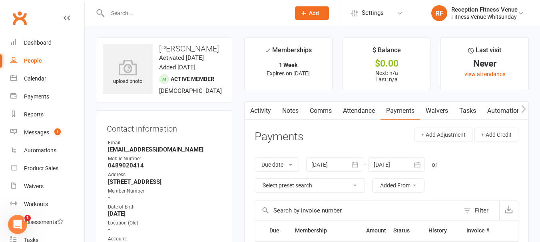
click at [356, 165] on icon "button" at bounding box center [355, 164] width 6 height 5
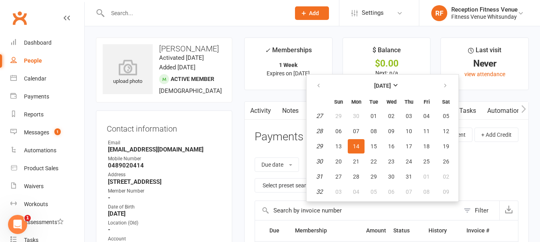
click at [318, 145] on em "29" at bounding box center [319, 146] width 6 height 7
click at [338, 143] on span "13" at bounding box center [338, 146] width 6 height 6
type input "13 Jul 2025"
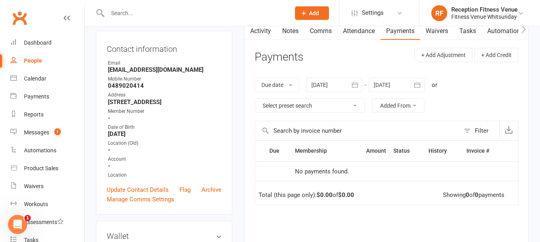
scroll to position [120, 0]
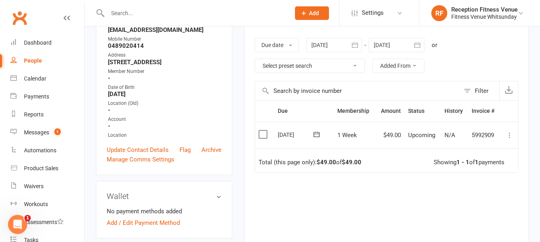
click at [261, 134] on label at bounding box center [263, 135] width 11 height 8
click at [261, 131] on input "checkbox" at bounding box center [260, 131] width 5 height 0
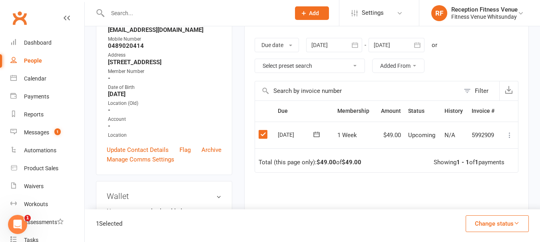
click at [511, 134] on icon at bounding box center [509, 135] width 8 height 8
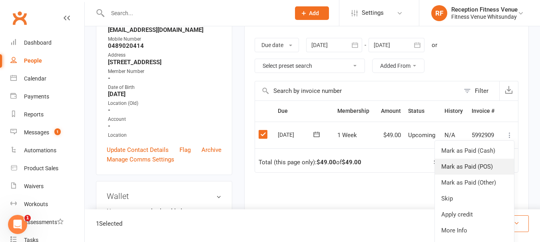
click at [475, 166] on link "Mark as Paid (POS)" at bounding box center [474, 167] width 79 height 16
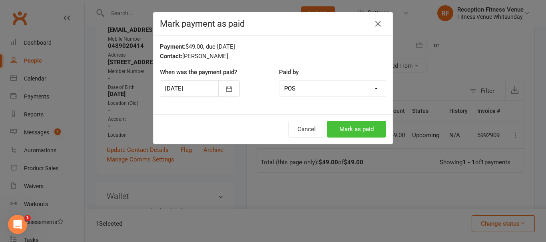
click at [350, 125] on button "Mark as paid" at bounding box center [356, 129] width 59 height 17
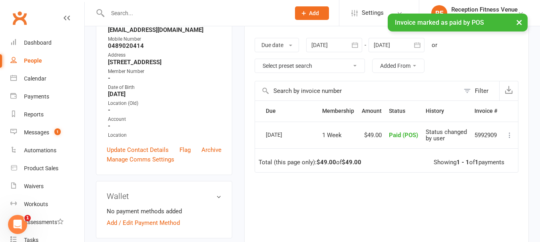
click at [518, 21] on button "×" at bounding box center [519, 22] width 14 height 17
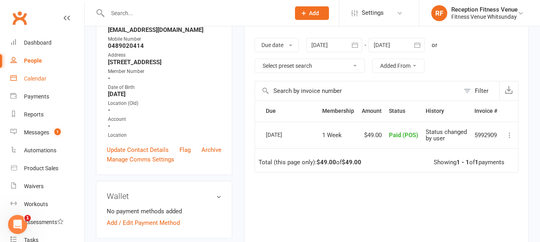
click at [41, 81] on div "Calendar" at bounding box center [35, 79] width 22 height 6
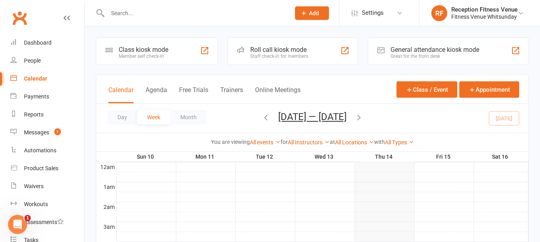
click at [445, 53] on div "General attendance kiosk mode" at bounding box center [434, 50] width 89 height 8
